Goal: Find specific page/section: Find specific page/section

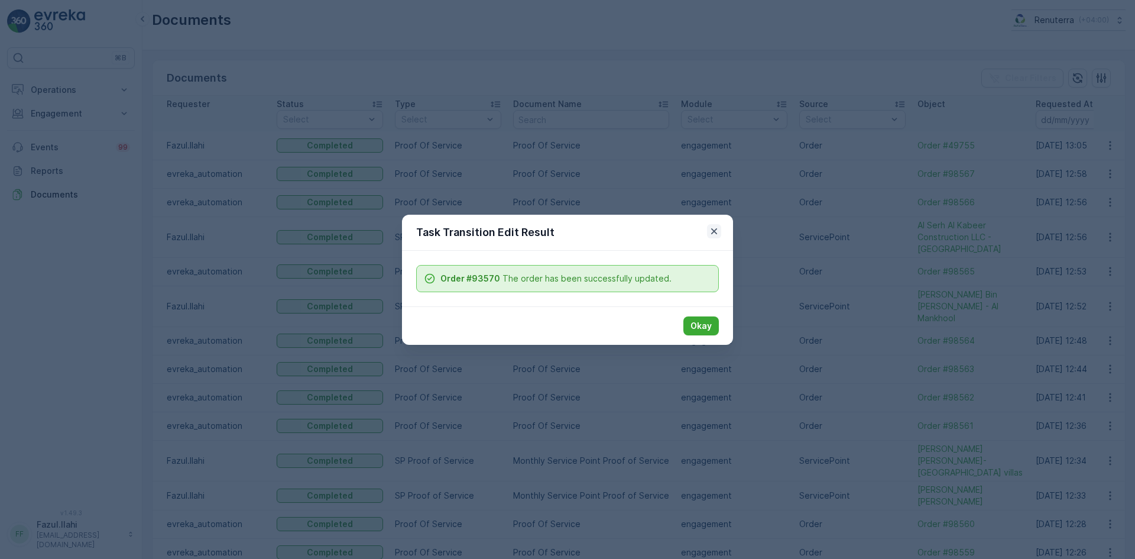
click at [719, 233] on icon "button" at bounding box center [714, 231] width 12 height 12
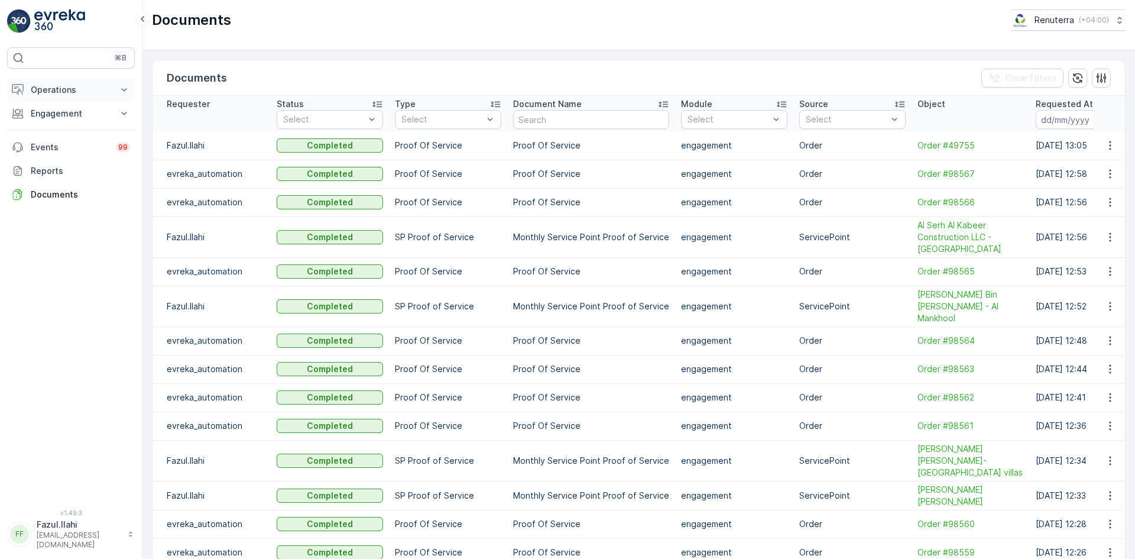
click at [49, 93] on p "Operations" at bounding box center [71, 90] width 80 height 12
click at [56, 109] on p "Insights" at bounding box center [45, 110] width 30 height 12
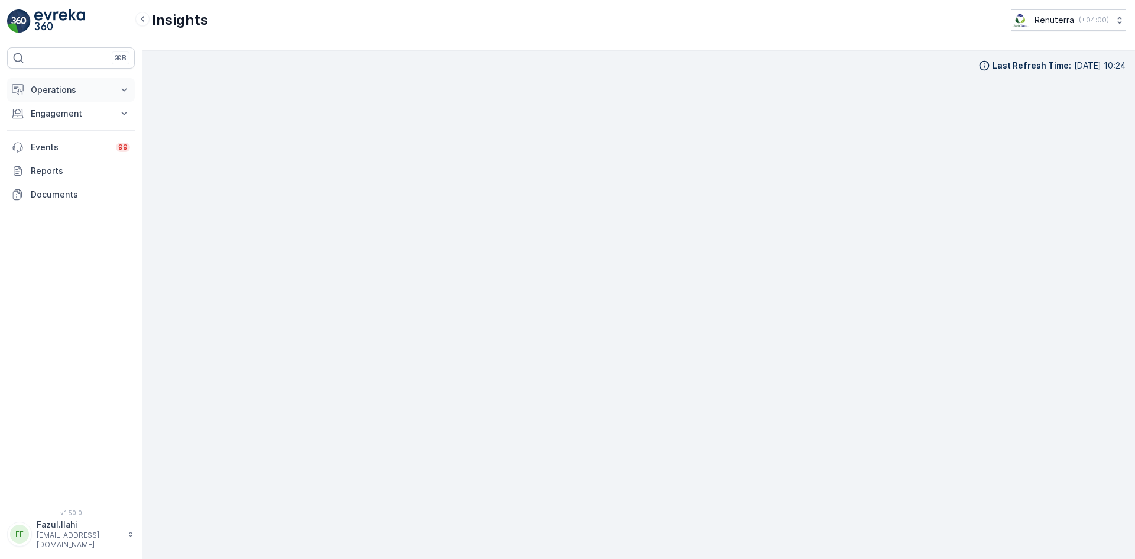
click at [122, 89] on icon at bounding box center [124, 89] width 5 height 3
click at [53, 124] on p "Planning" at bounding box center [46, 127] width 33 height 12
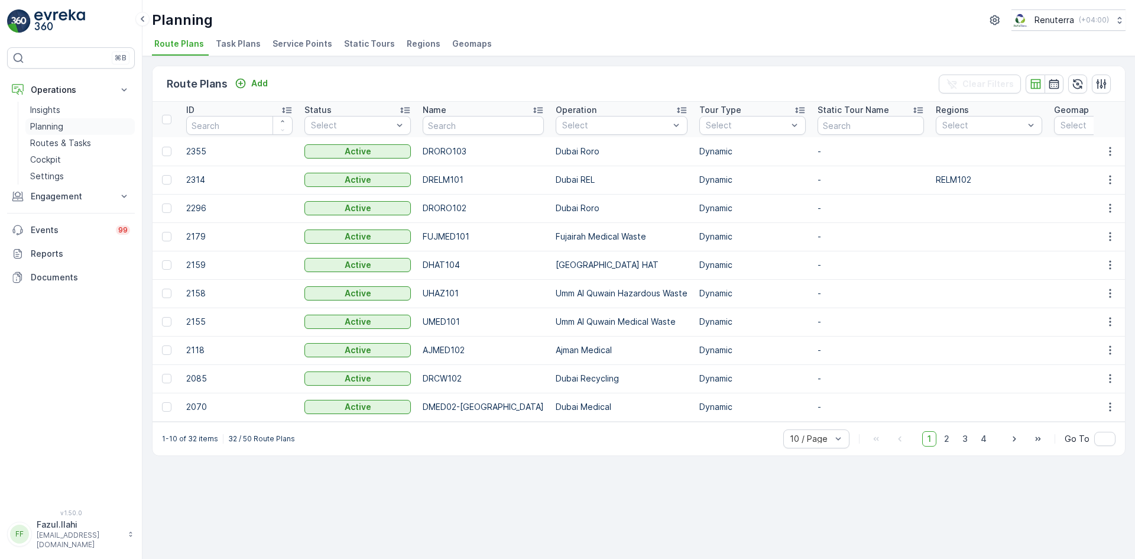
click at [49, 128] on p "Planning" at bounding box center [46, 127] width 33 height 12
click at [284, 49] on span "Service Points" at bounding box center [303, 44] width 60 height 12
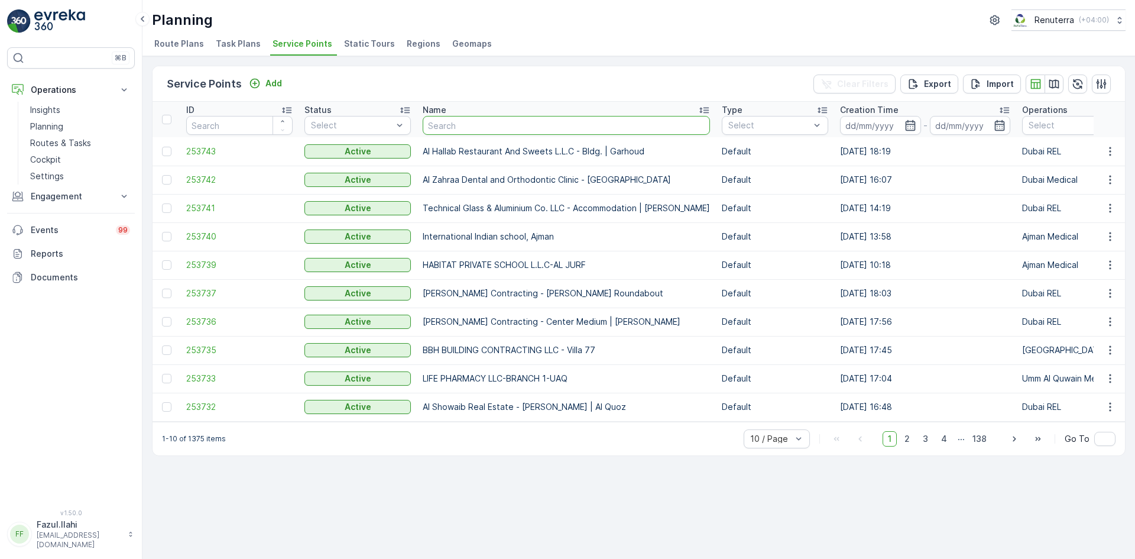
click at [448, 125] on input "text" at bounding box center [566, 125] width 287 height 19
click at [458, 128] on input "text" at bounding box center [566, 125] width 287 height 19
type input "SIKA"
